Goal: Transaction & Acquisition: Download file/media

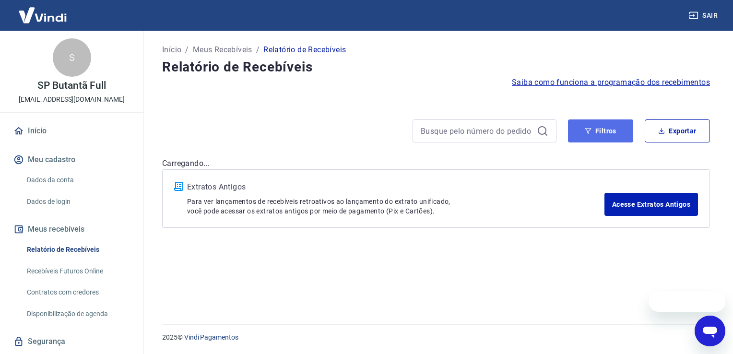
click at [601, 128] on button "Filtros" at bounding box center [600, 130] width 65 height 23
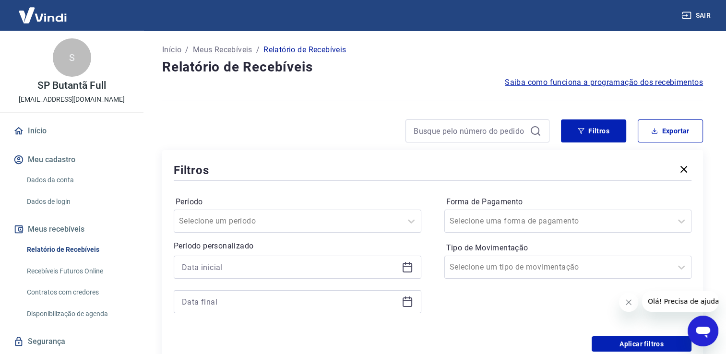
click at [682, 168] on icon "button" at bounding box center [683, 169] width 7 height 7
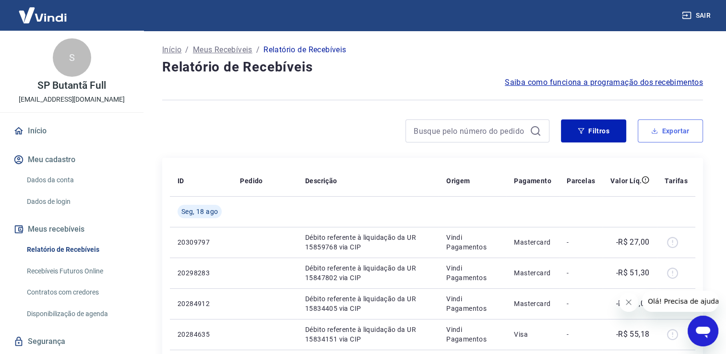
click at [659, 133] on button "Exportar" at bounding box center [669, 130] width 65 height 23
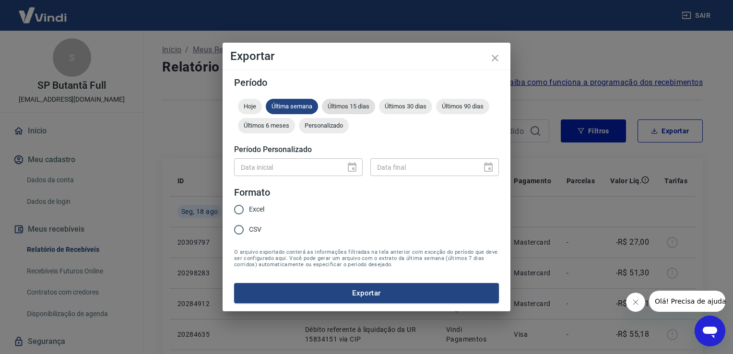
click at [361, 110] on div "Últimos 15 dias" at bounding box center [348, 106] width 53 height 15
click at [253, 216] on label "Excel" at bounding box center [246, 209] width 35 height 20
click at [249, 216] on input "Excel" at bounding box center [239, 209] width 20 height 20
radio input "true"
click at [254, 206] on span "Excel" at bounding box center [256, 209] width 15 height 10
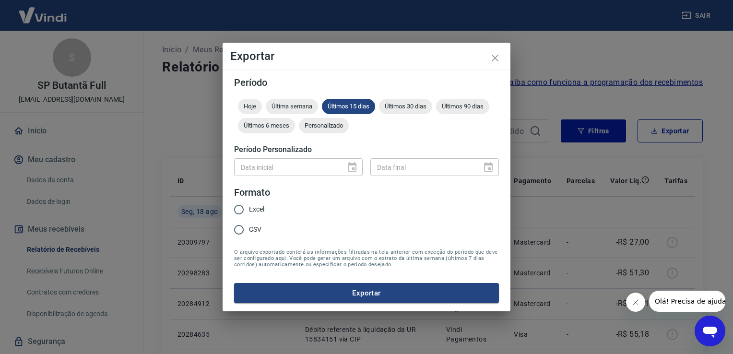
click at [249, 206] on input "Excel" at bounding box center [239, 209] width 20 height 20
click at [320, 296] on button "Exportar" at bounding box center [366, 293] width 265 height 20
